Goal: Information Seeking & Learning: Find specific page/section

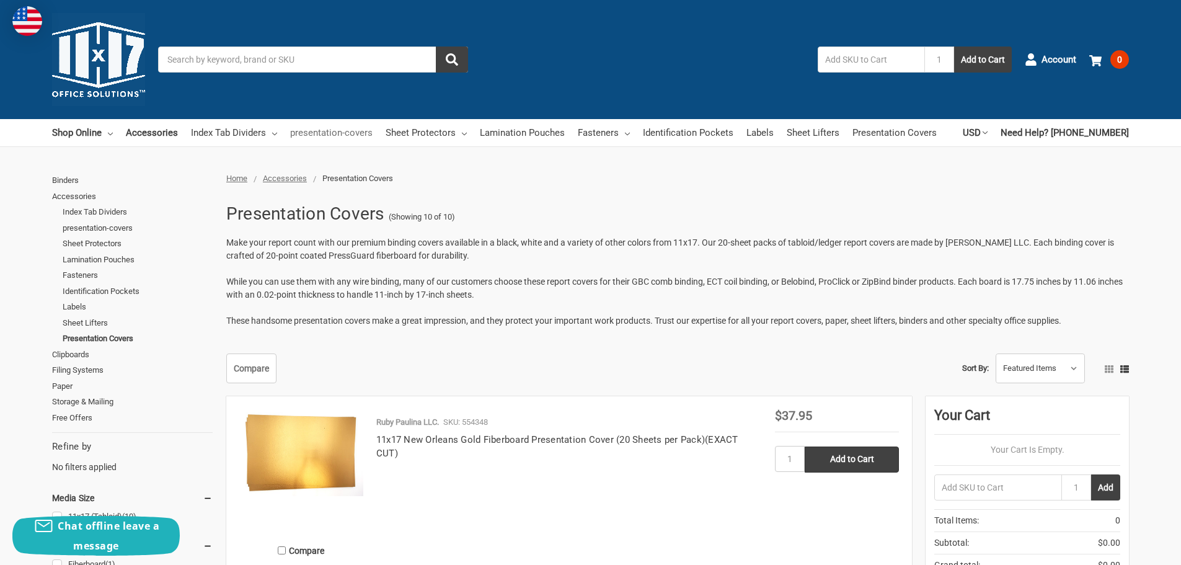
click at [351, 137] on link "presentation-covers" at bounding box center [331, 132] width 82 height 27
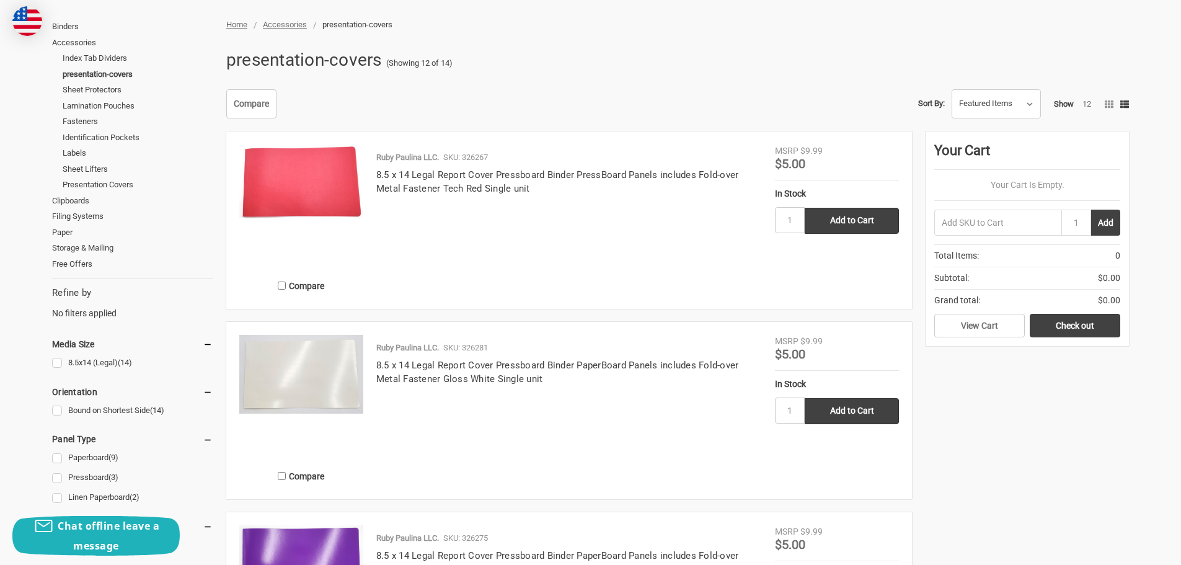
scroll to position [48, 0]
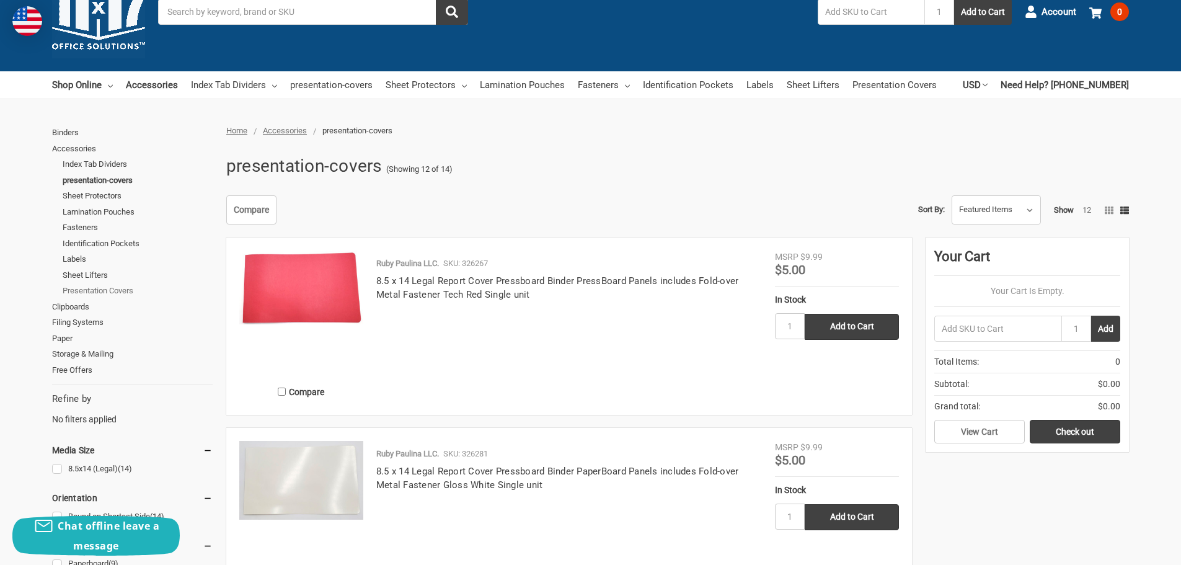
click at [111, 287] on link "Presentation Covers" at bounding box center [138, 291] width 150 height 16
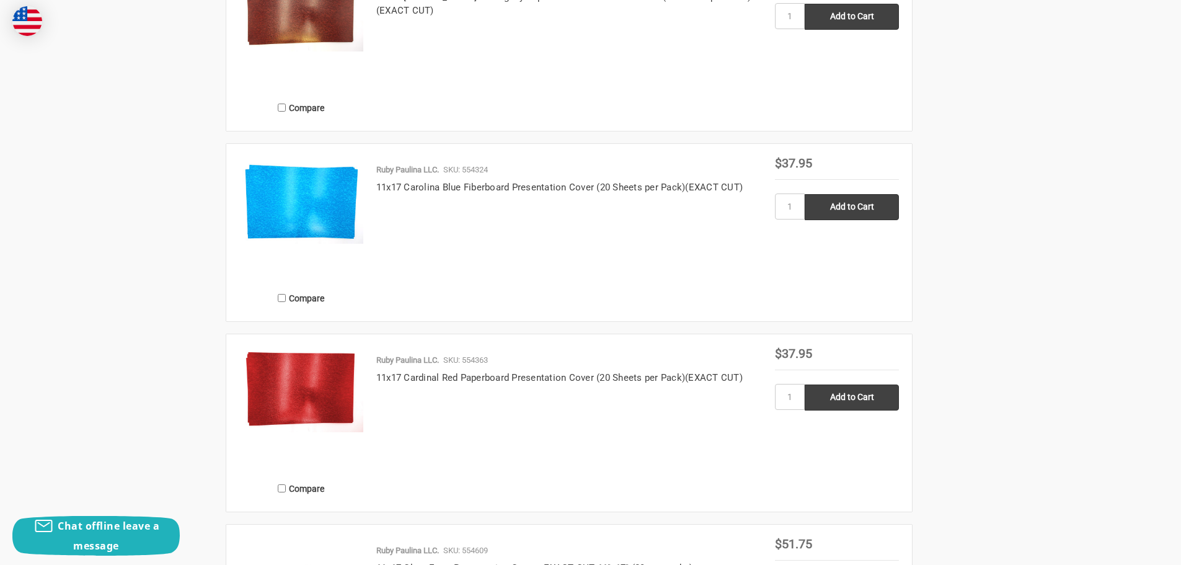
scroll to position [5, 0]
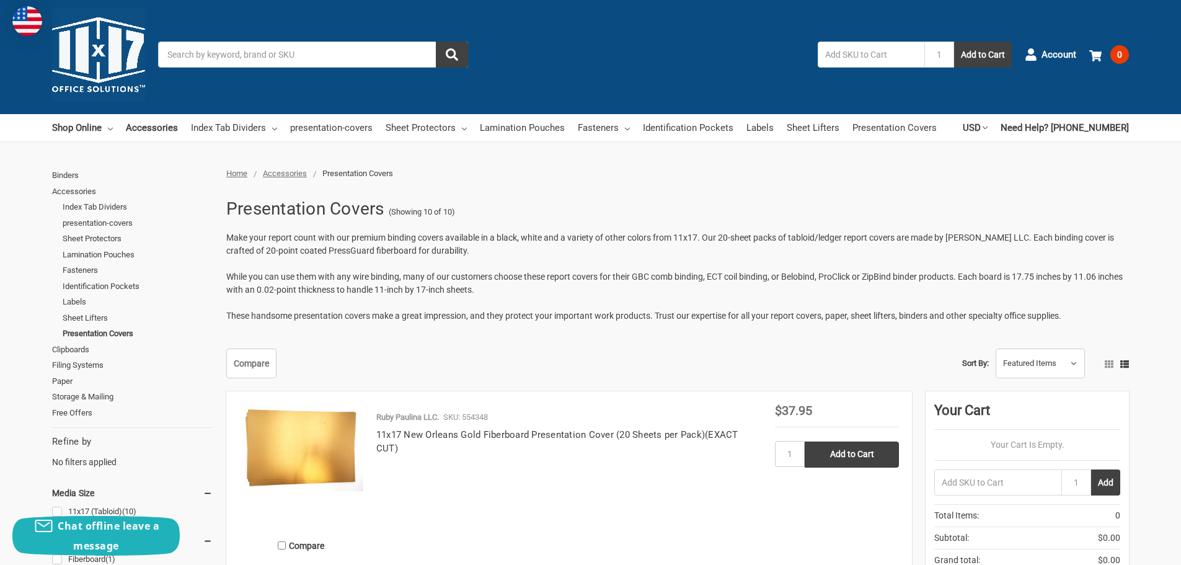
click at [383, 57] on input "Search" at bounding box center [313, 55] width 310 height 26
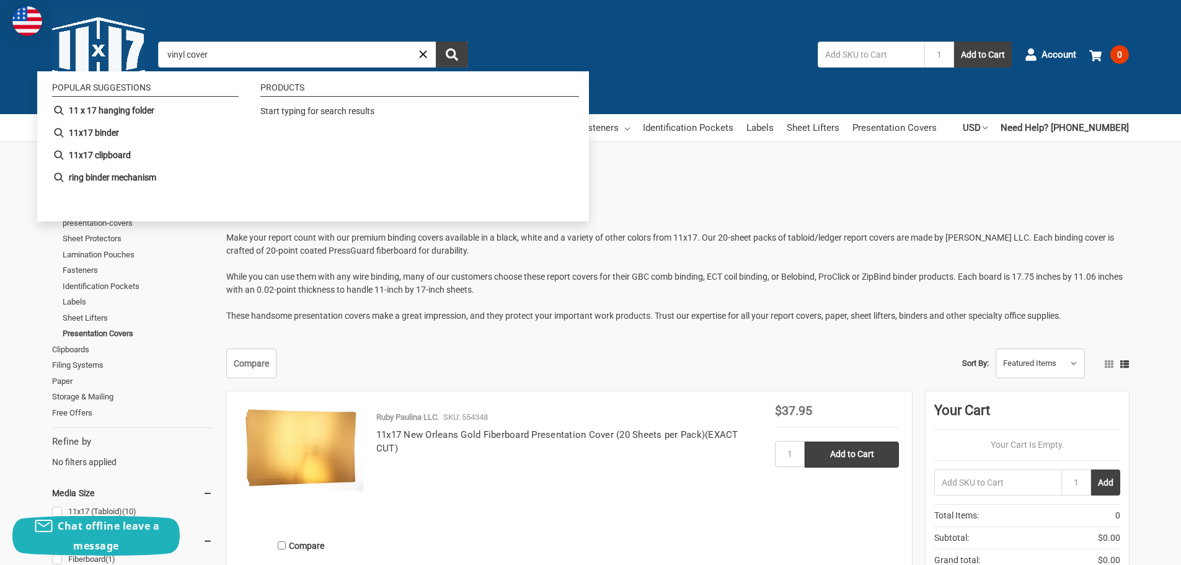
type input "vinyl covers"
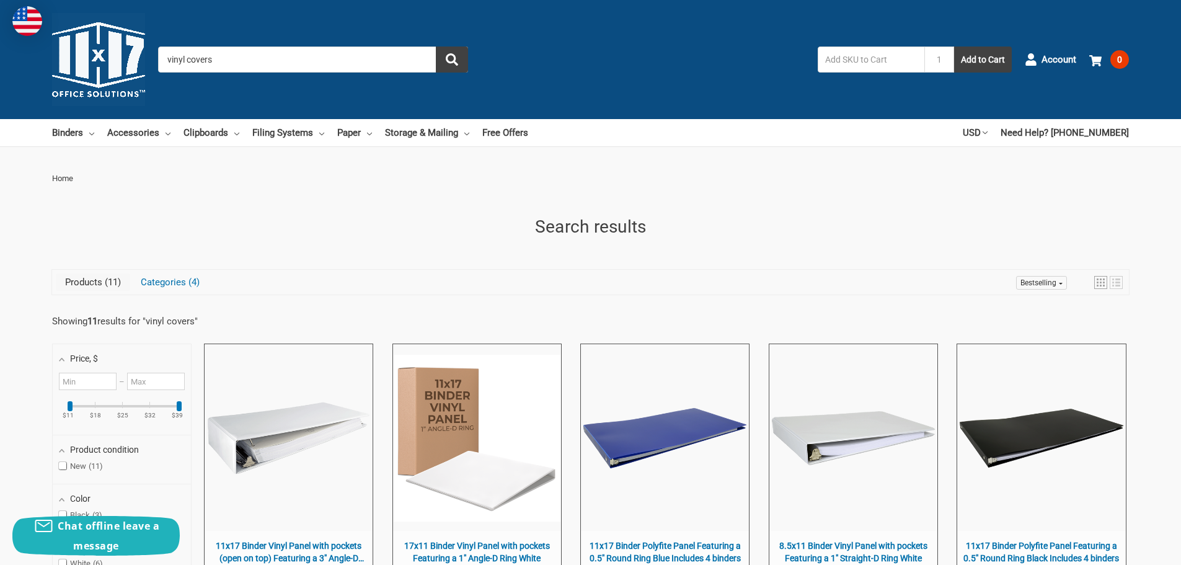
drag, startPoint x: 229, startPoint y: 56, endPoint x: 88, endPoint y: 45, distance: 141.9
click at [88, 45] on div "Toggle menu Search vinyl covers 1 Add to Cart Account 0 Your Cart Your Cart Is …" at bounding box center [590, 59] width 1181 height 119
type input "binding covers"
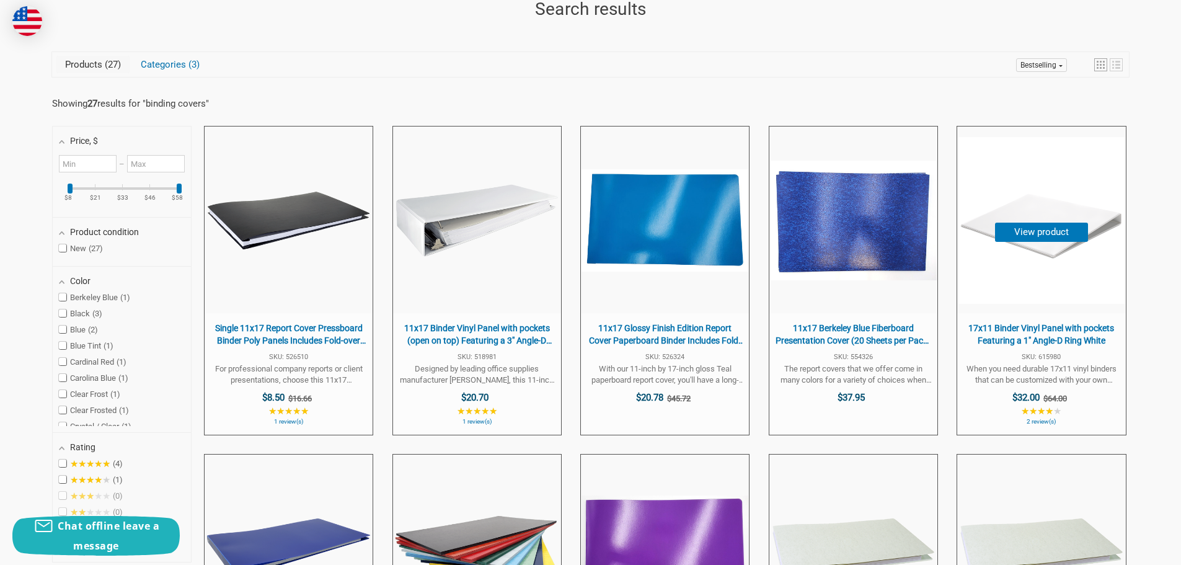
scroll to position [221, 0]
